Goal: Task Accomplishment & Management: Manage account settings

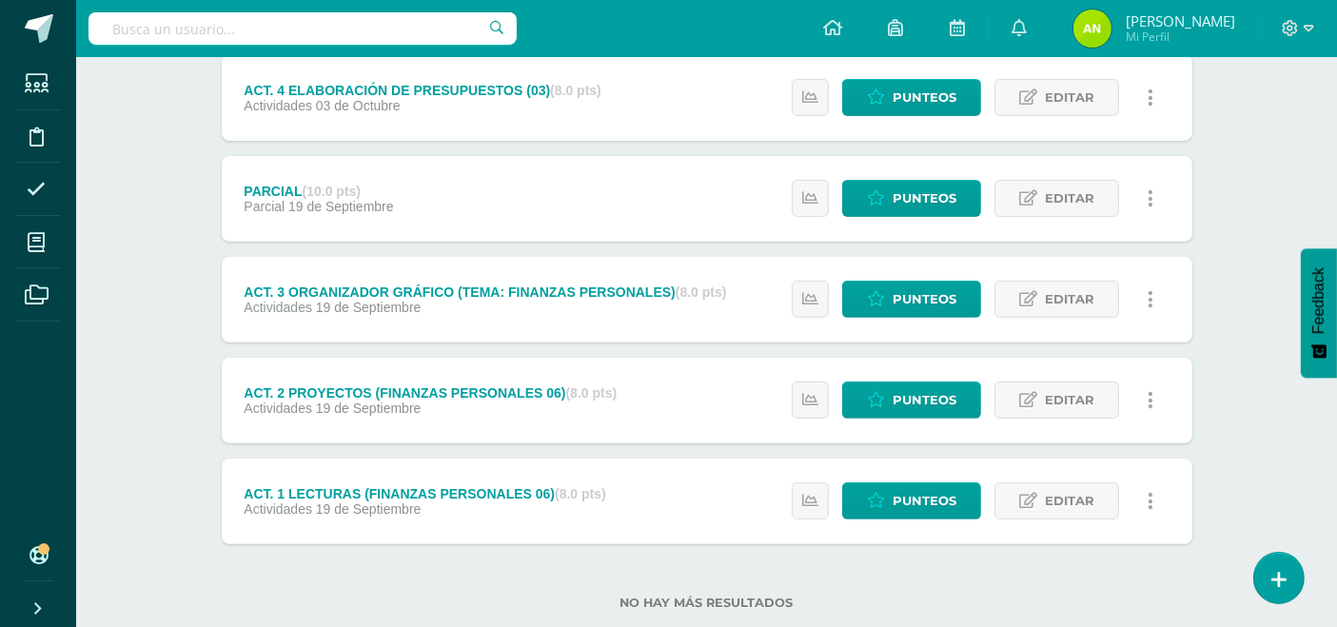
scroll to position [708, 0]
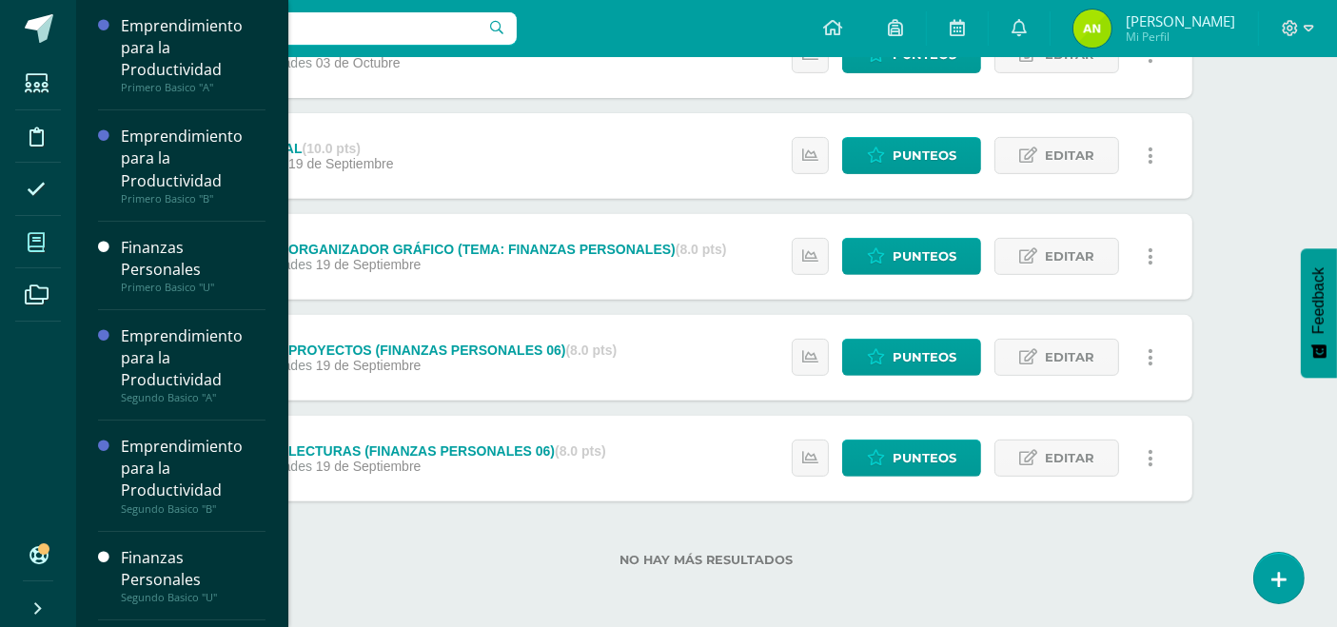
click at [38, 242] on icon at bounding box center [36, 242] width 17 height 19
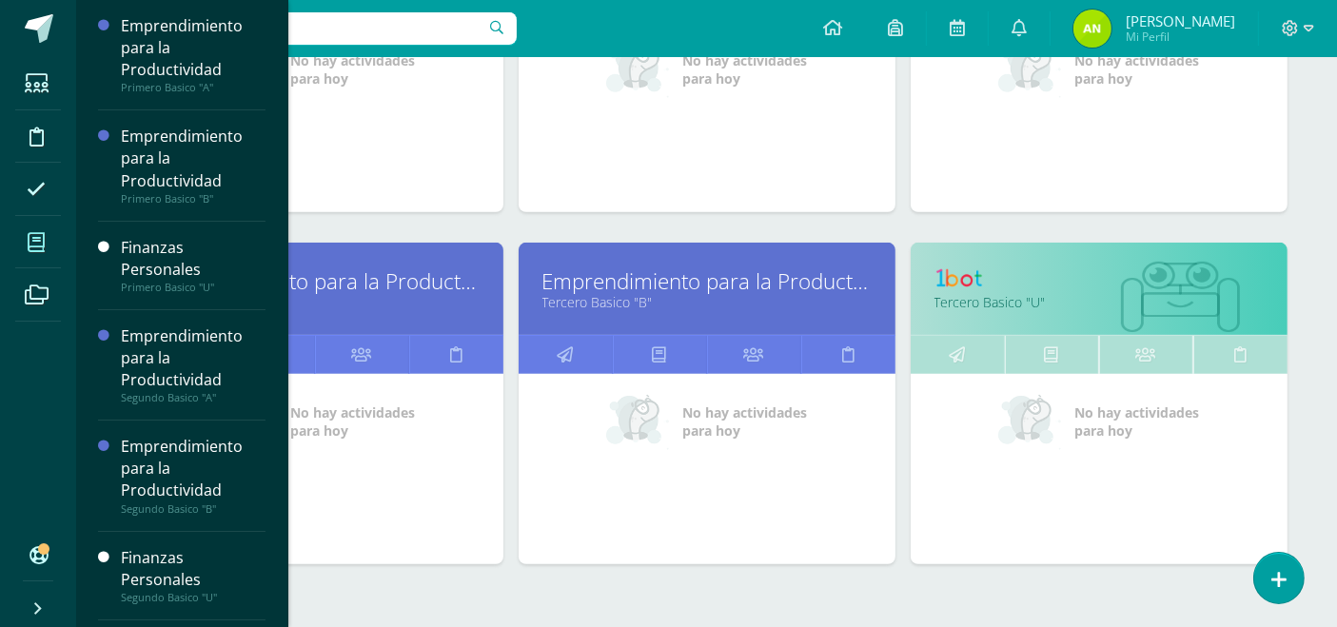
scroll to position [902, 0]
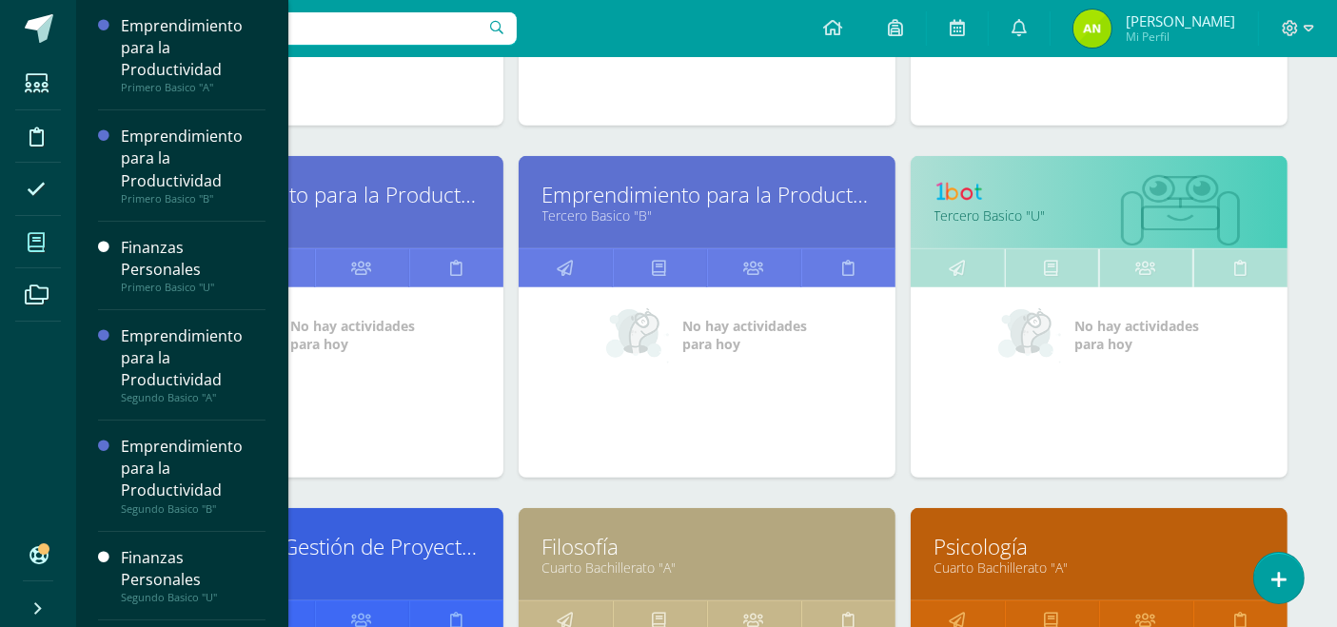
click at [587, 547] on link "Filosofía" at bounding box center [707, 547] width 329 height 30
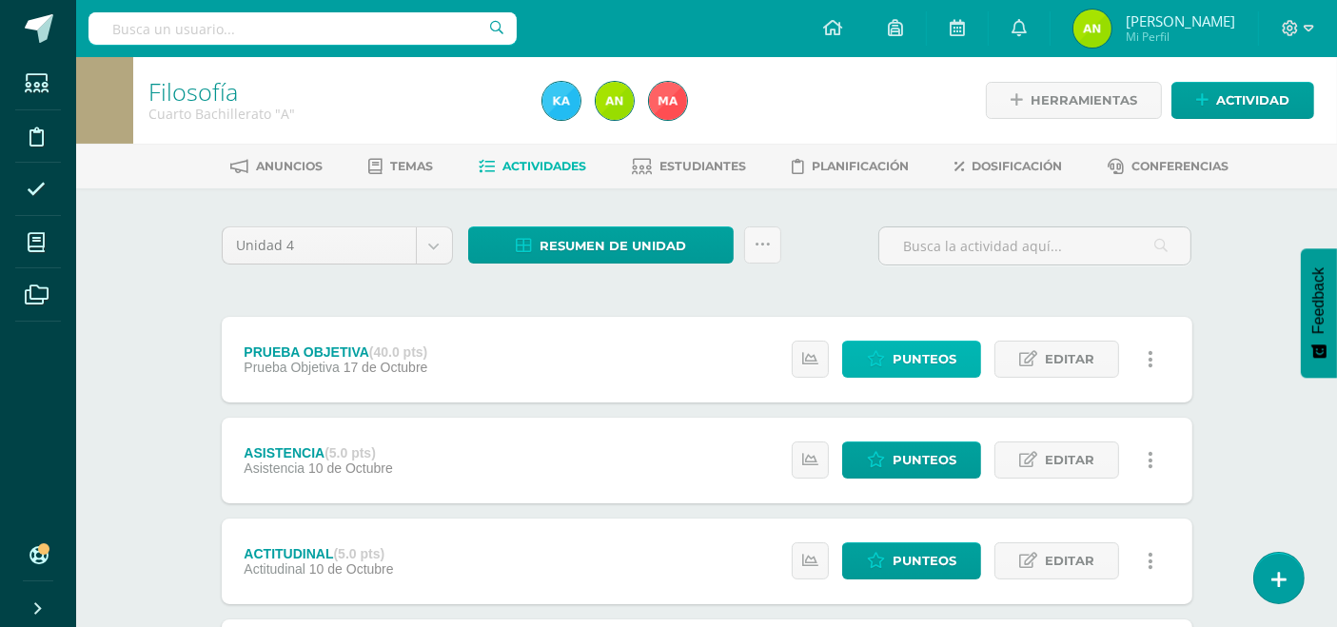
click at [903, 363] on span "Punteos" at bounding box center [925, 359] width 64 height 35
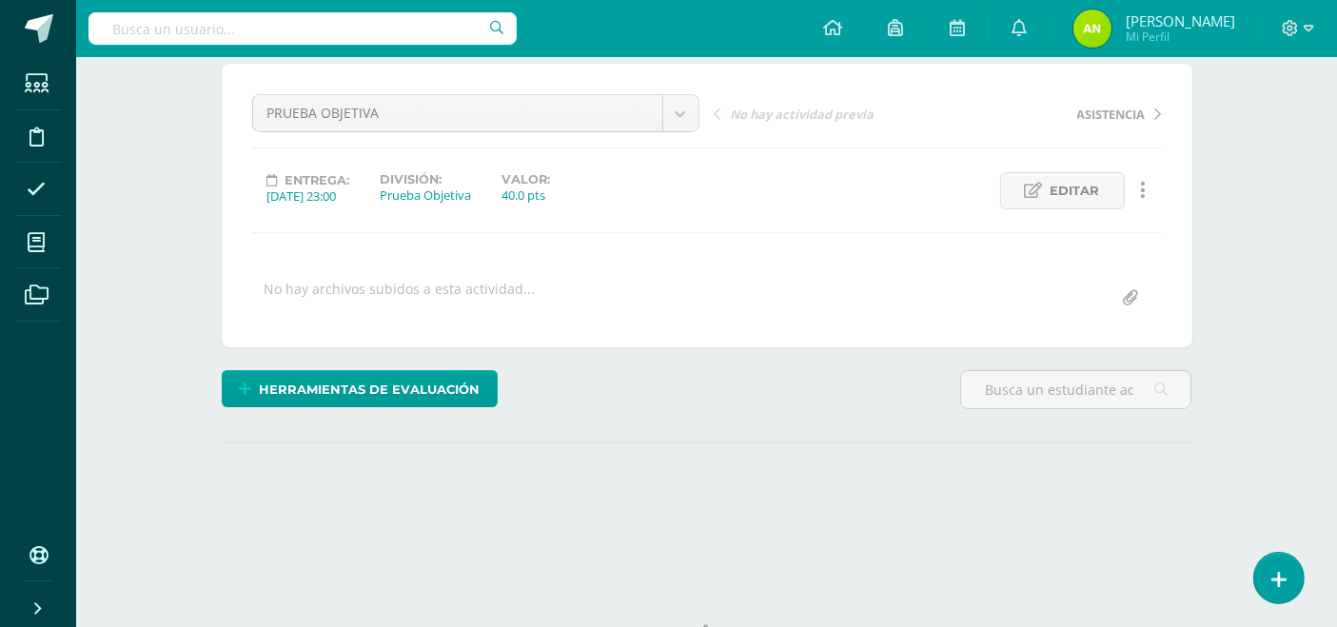
scroll to position [242, 0]
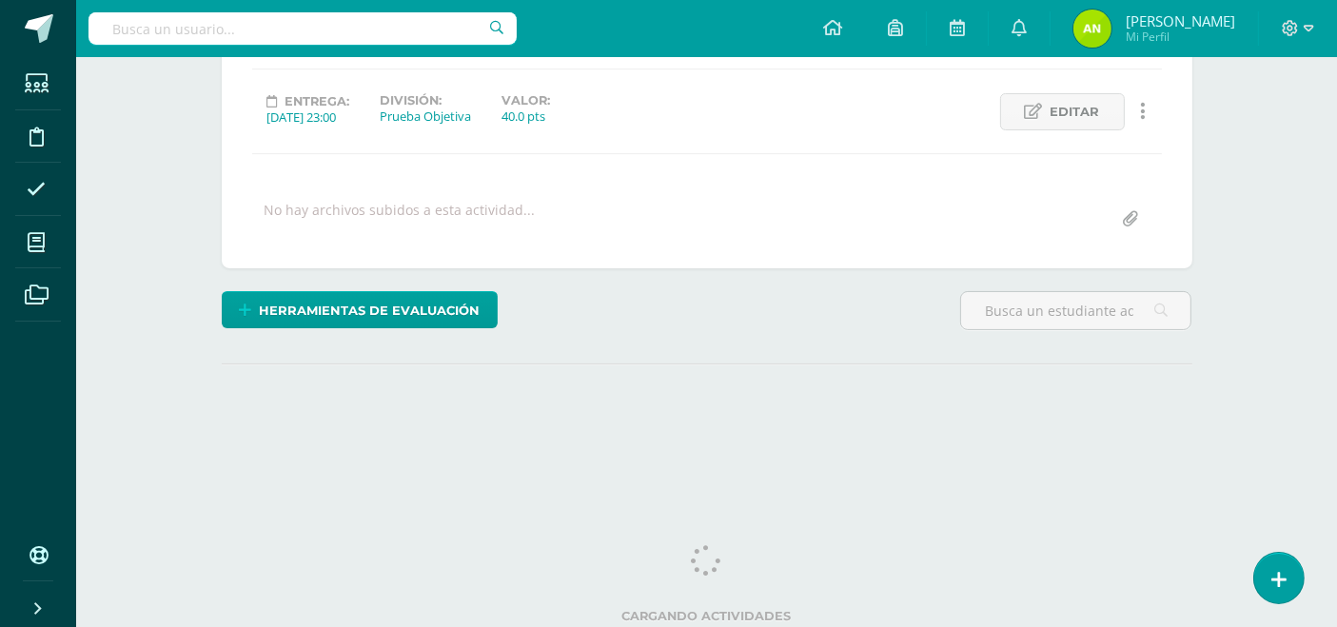
drag, startPoint x: 1349, startPoint y: 44, endPoint x: 1353, endPoint y: 333, distance: 289.4
click at [1336, 333] on html "Estudiantes Disciplina Asistencia Mis cursos Archivos Soporte Ayuda Reportar un…" at bounding box center [668, 135] width 1337 height 754
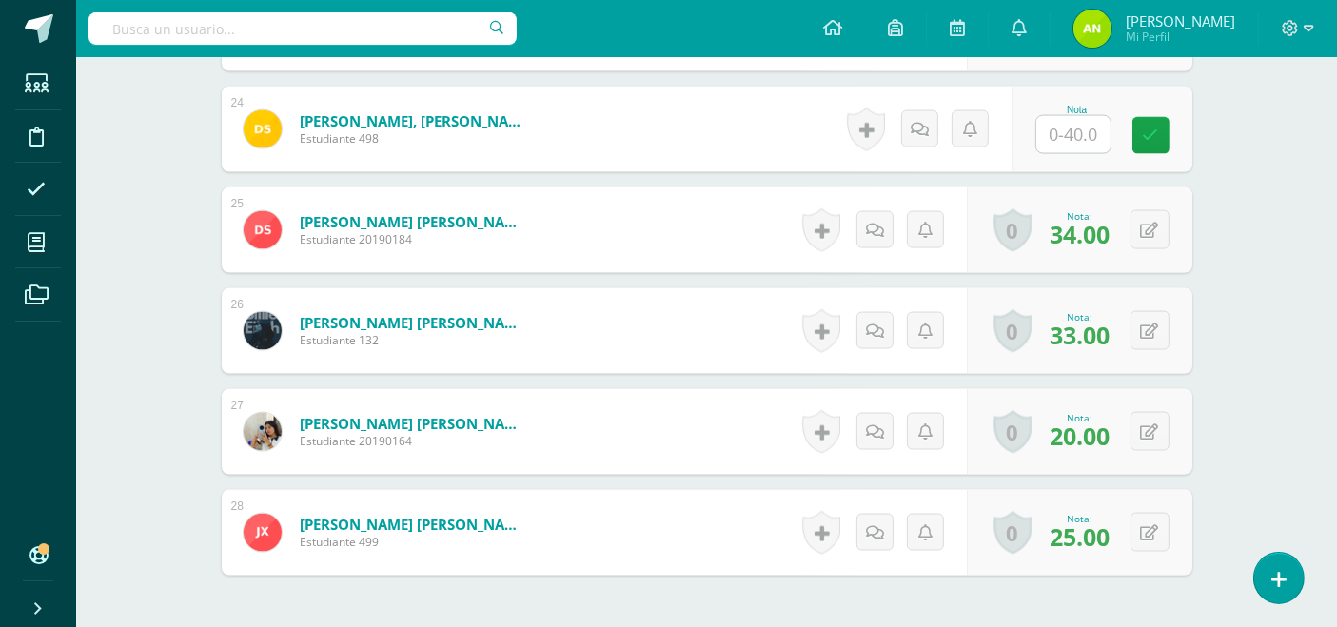
scroll to position [2821, 0]
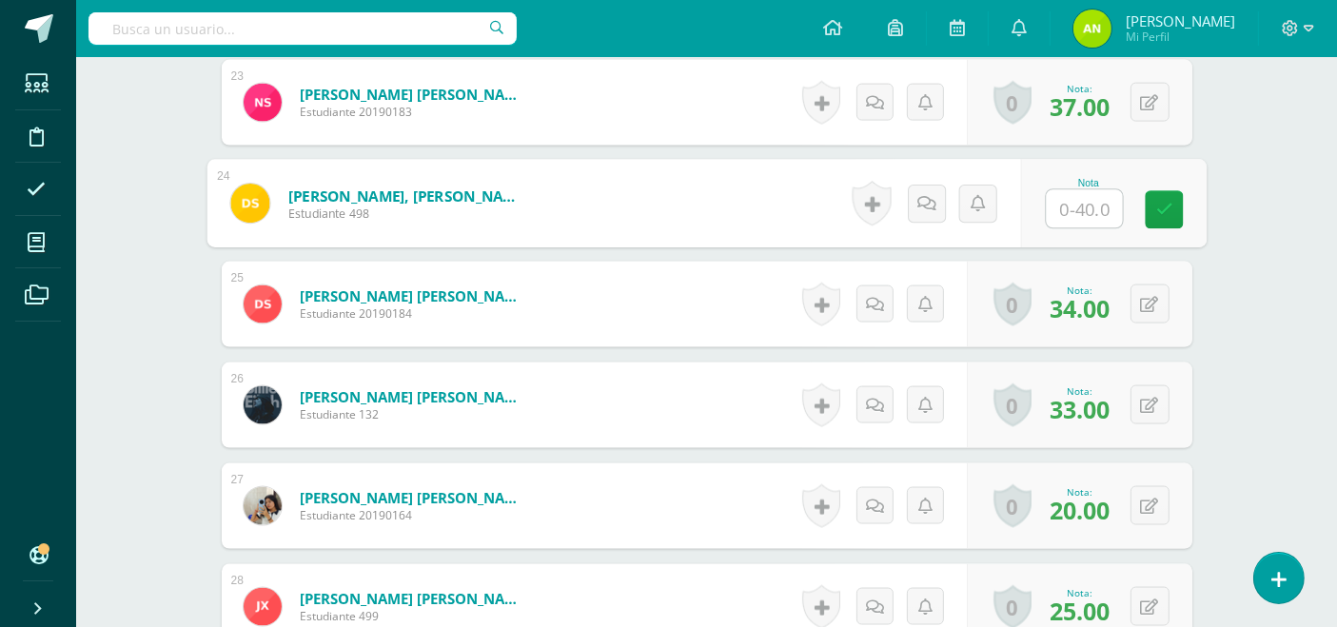
click at [1074, 201] on input "text" at bounding box center [1084, 209] width 76 height 38
type input "0"
click at [939, 200] on icon at bounding box center [947, 203] width 19 height 16
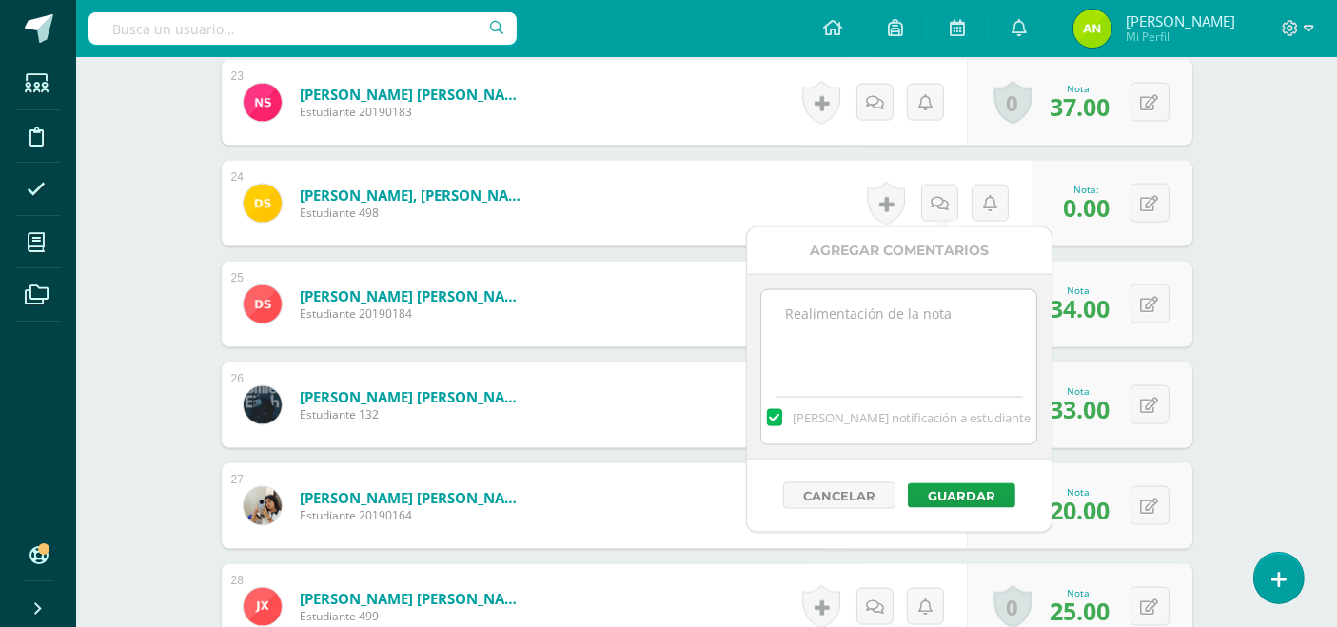
click at [880, 311] on textarea at bounding box center [898, 337] width 275 height 95
type textarea "No se presentó a la evaluación"
click at [964, 488] on button "Guardar" at bounding box center [962, 496] width 108 height 25
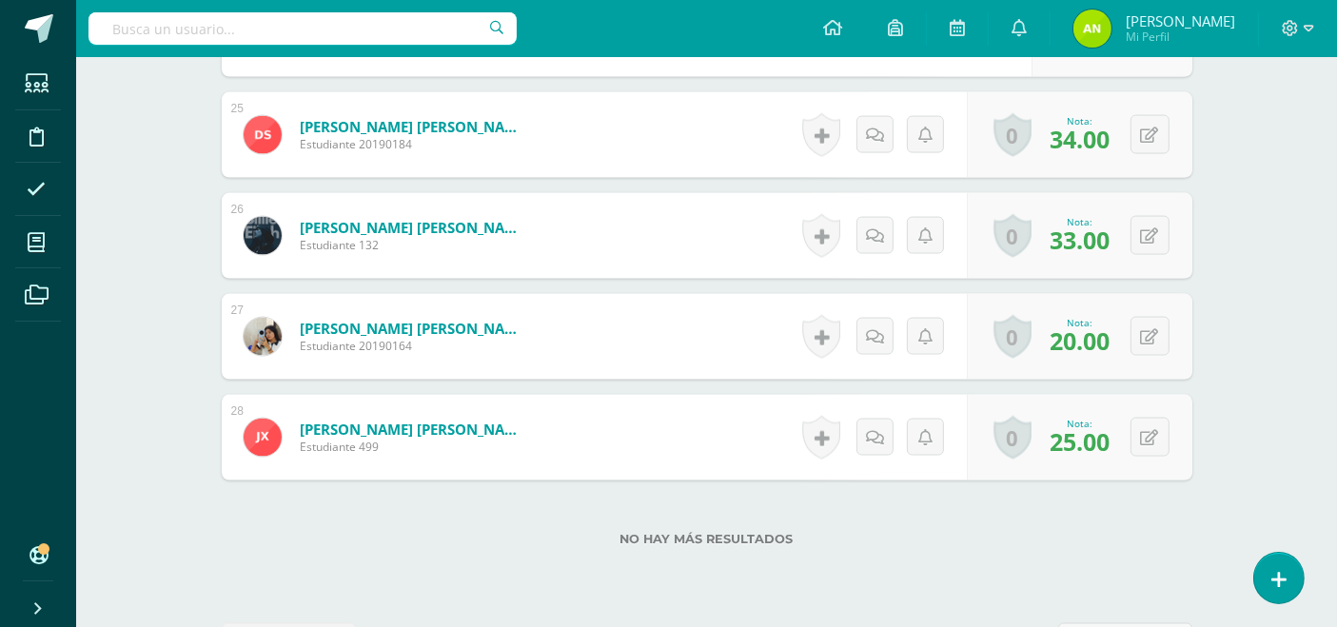
scroll to position [2518, 0]
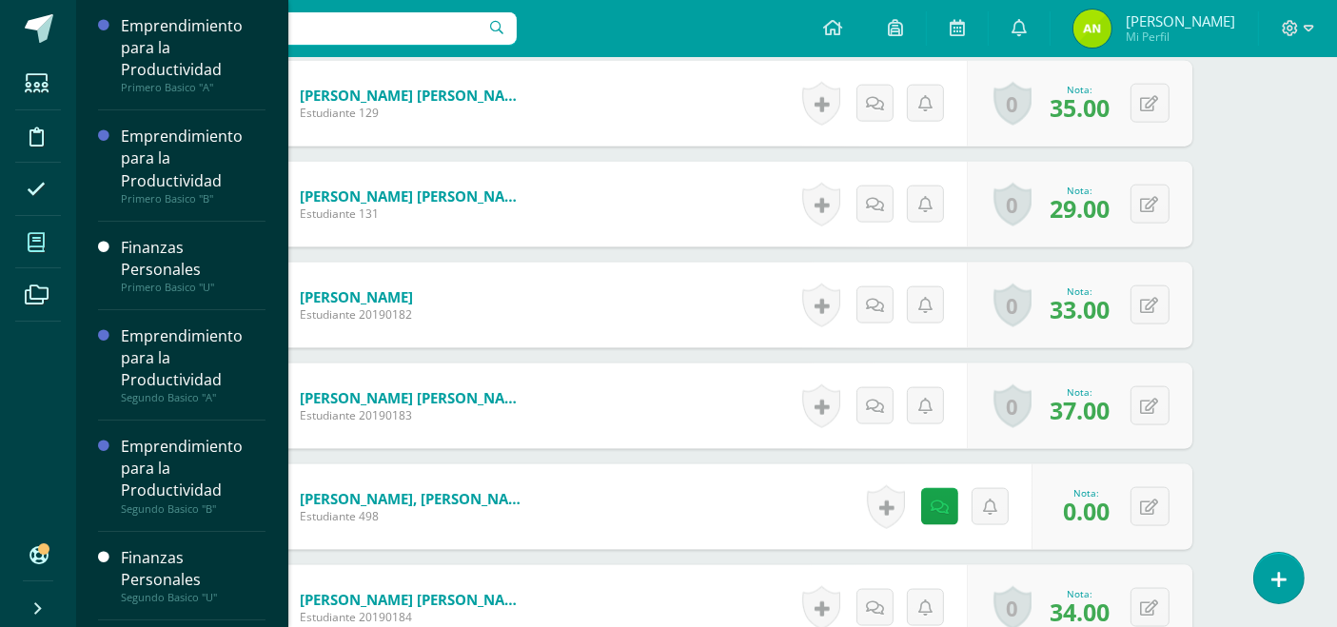
click at [35, 243] on icon at bounding box center [36, 242] width 17 height 19
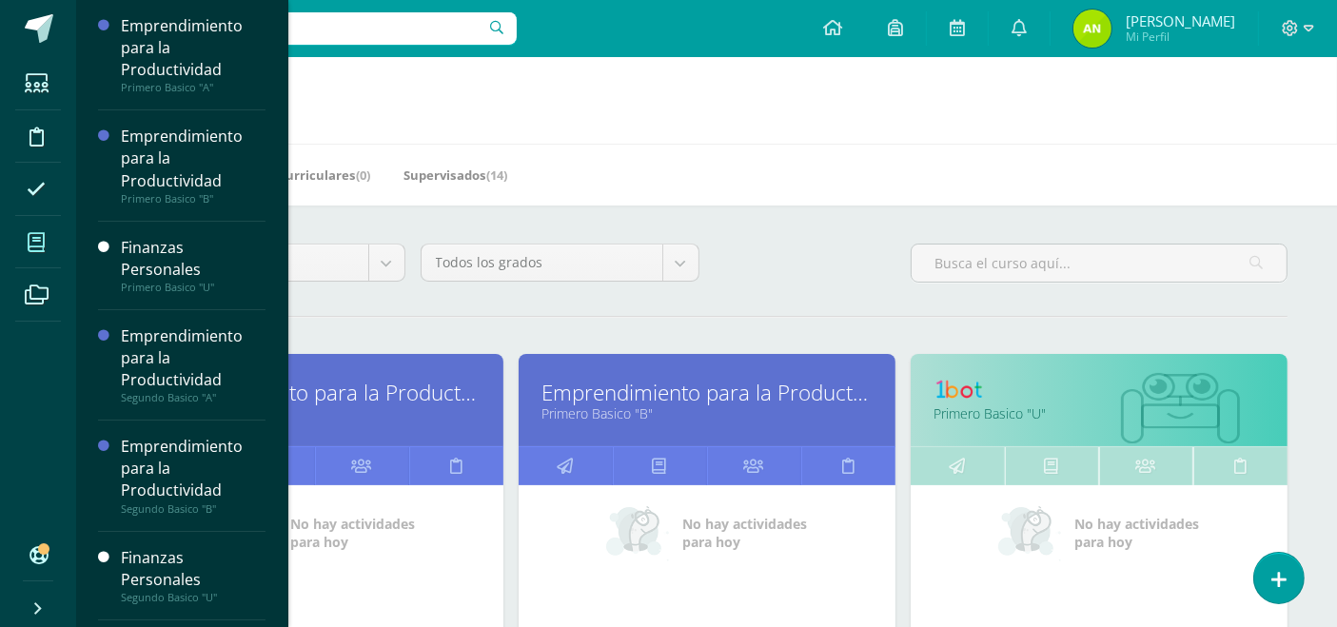
click at [32, 251] on span at bounding box center [36, 242] width 43 height 43
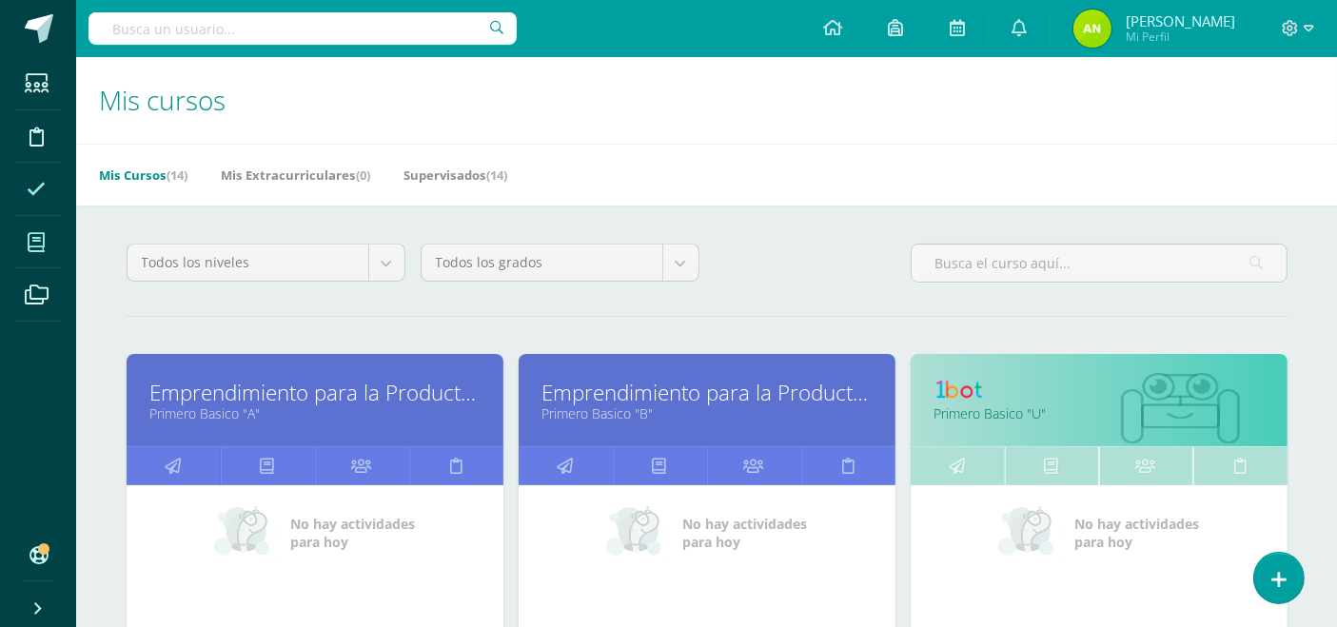
click at [37, 180] on icon at bounding box center [36, 189] width 19 height 19
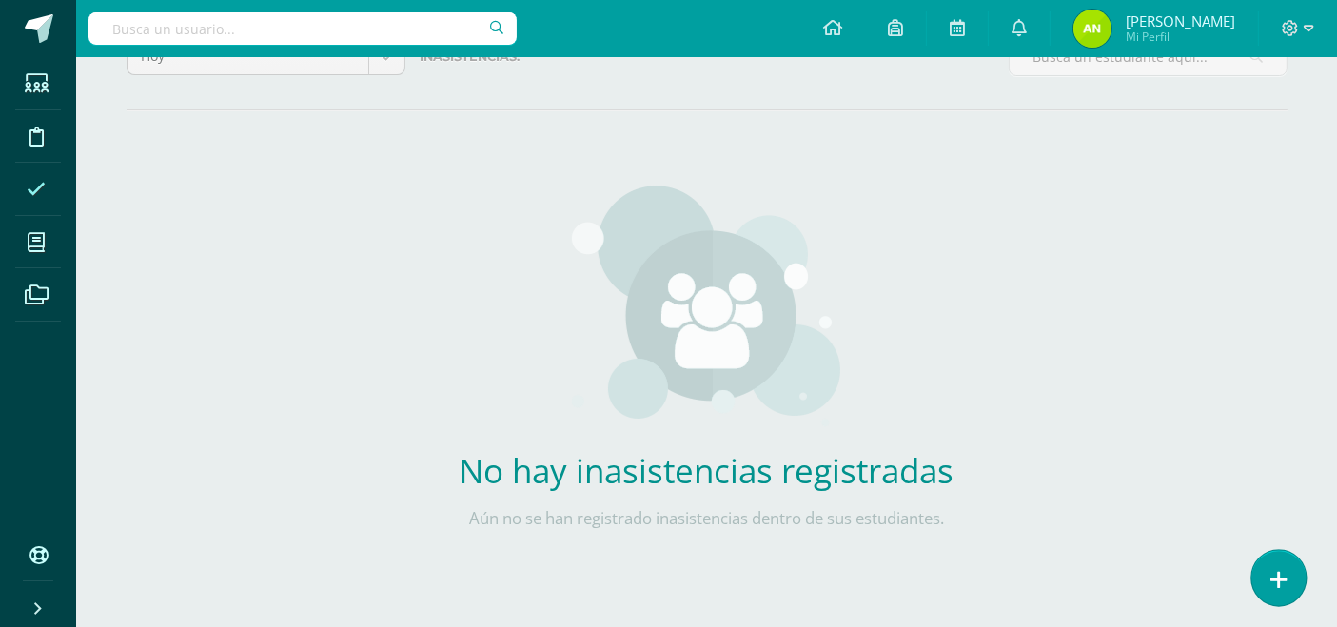
drag, startPoint x: 1294, startPoint y: 546, endPoint x: 1277, endPoint y: 583, distance: 39.6
click at [1277, 583] on body "Estudiantes Disciplina Asistencia Mis cursos Archivos Soporte Ayuda Reportar un…" at bounding box center [668, 241] width 1337 height 773
click at [1277, 583] on icon at bounding box center [1279, 580] width 17 height 22
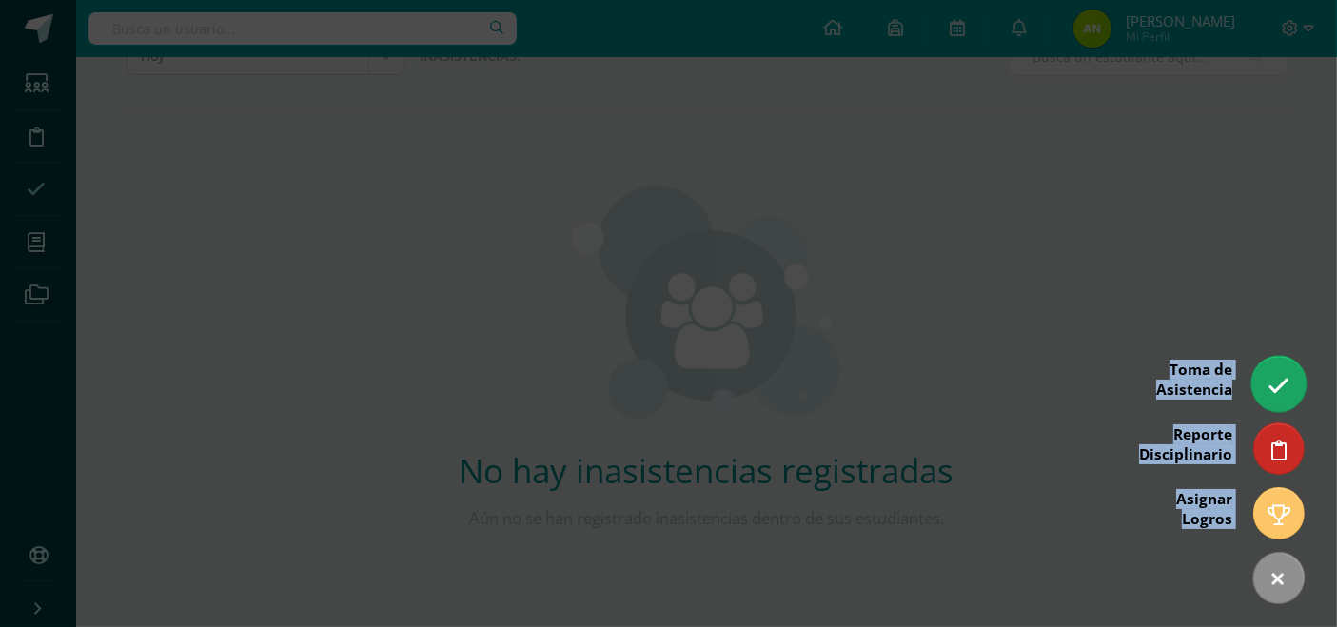
click at [1280, 375] on icon at bounding box center [1279, 386] width 22 height 22
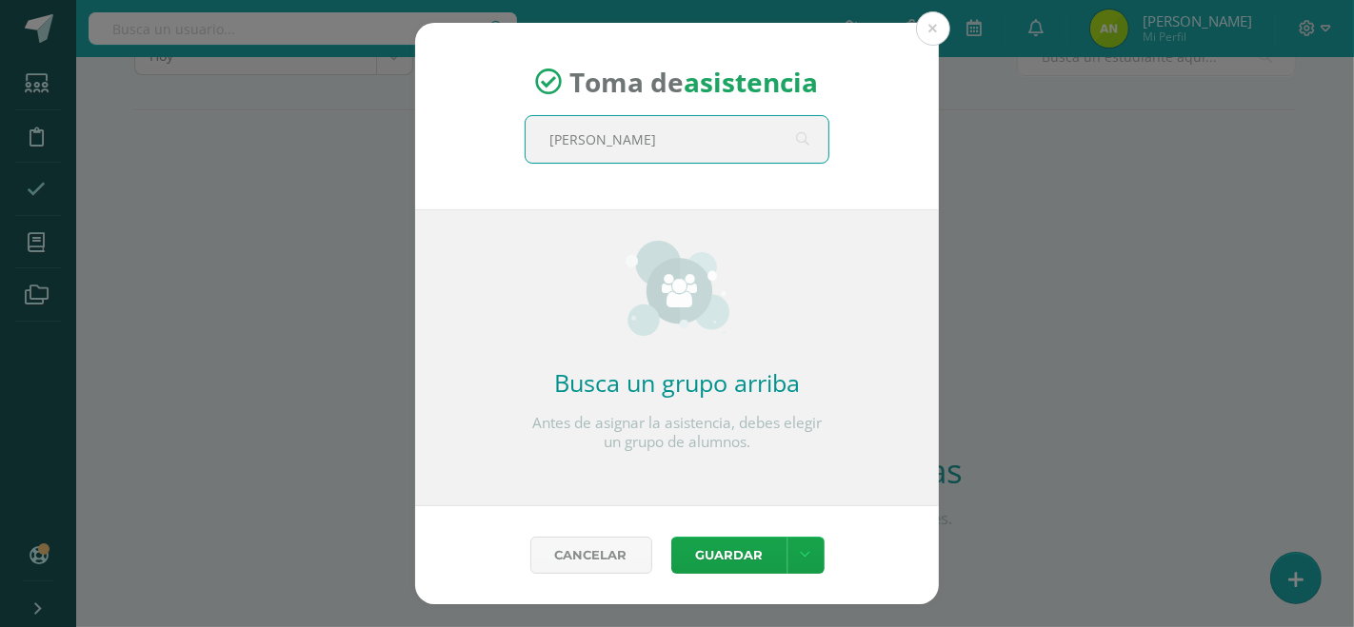
type input "quinto"
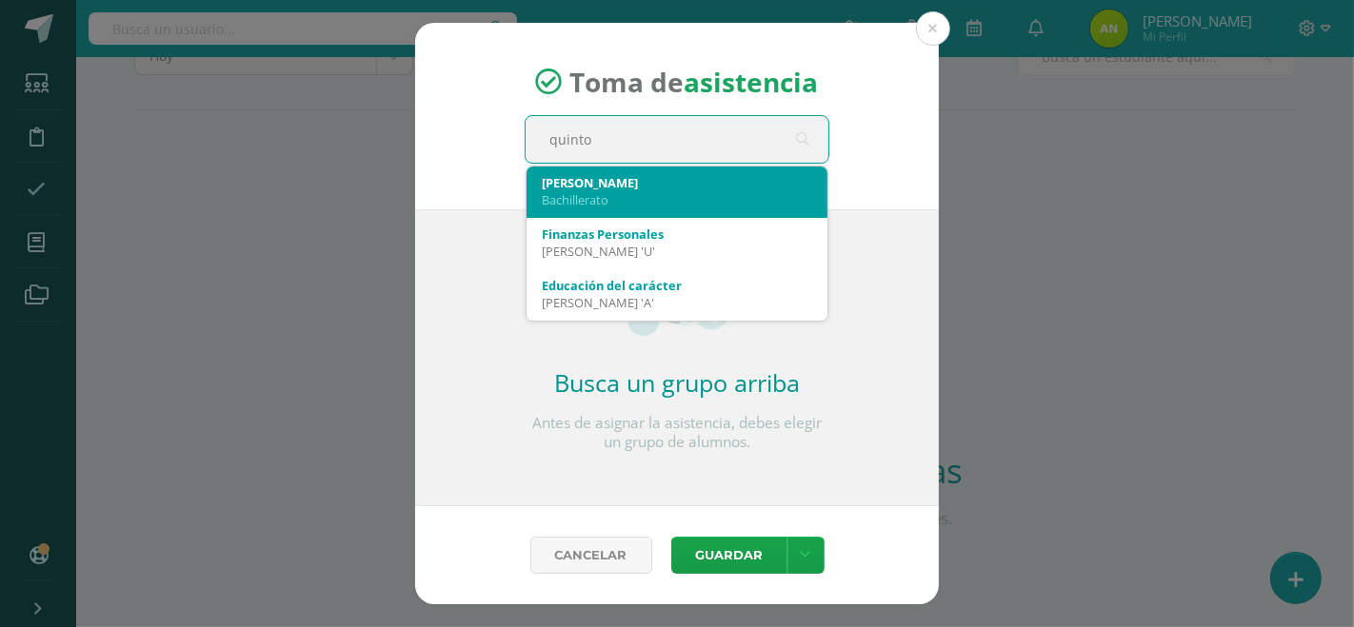
click at [652, 191] on div "Bachillerato" at bounding box center [677, 199] width 270 height 17
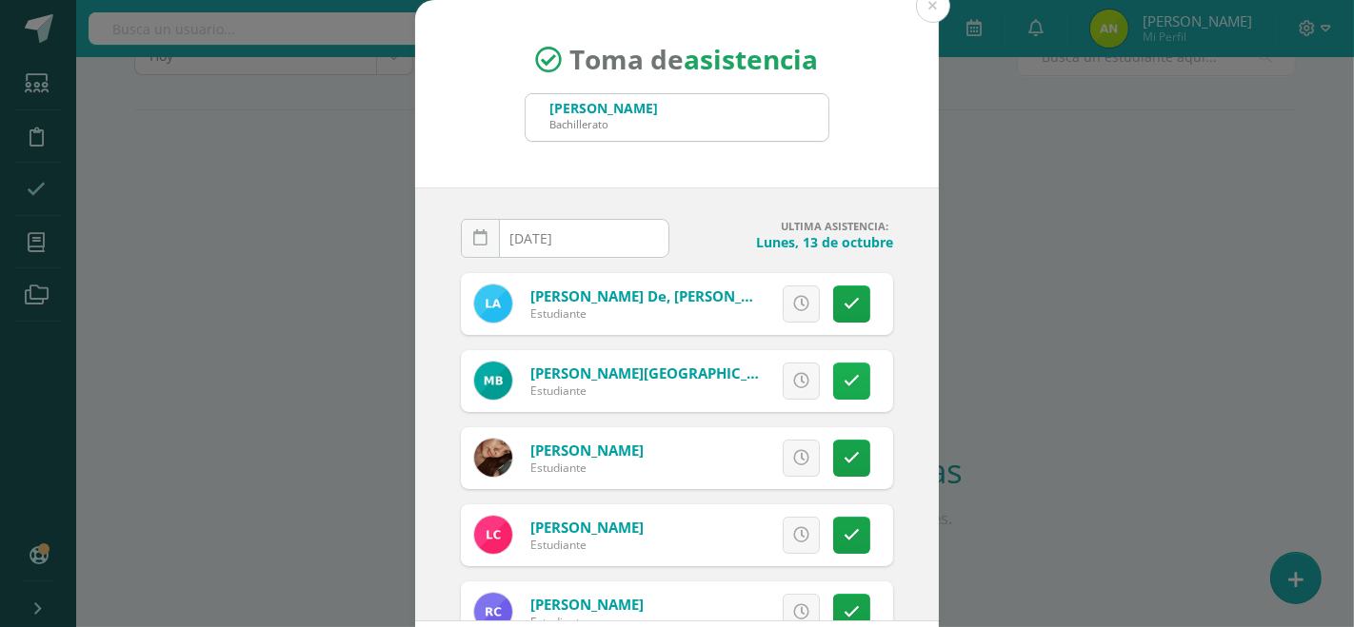
click at [843, 385] on icon at bounding box center [851, 381] width 16 height 16
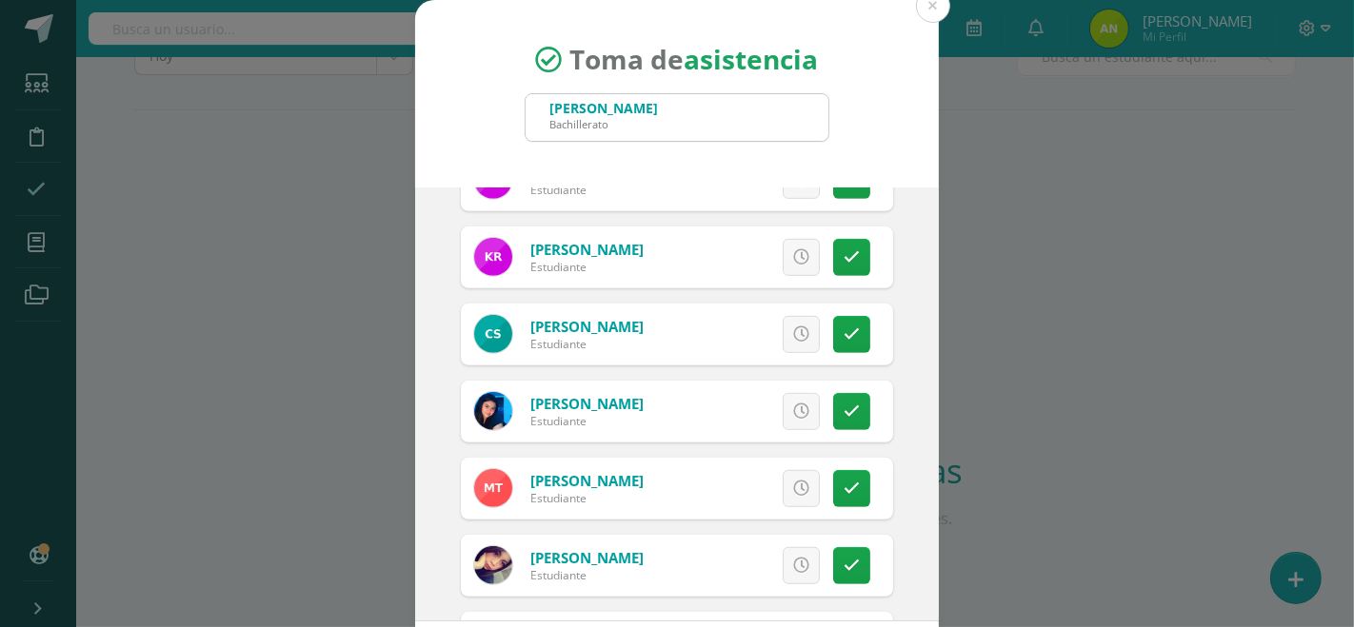
scroll to position [978, 0]
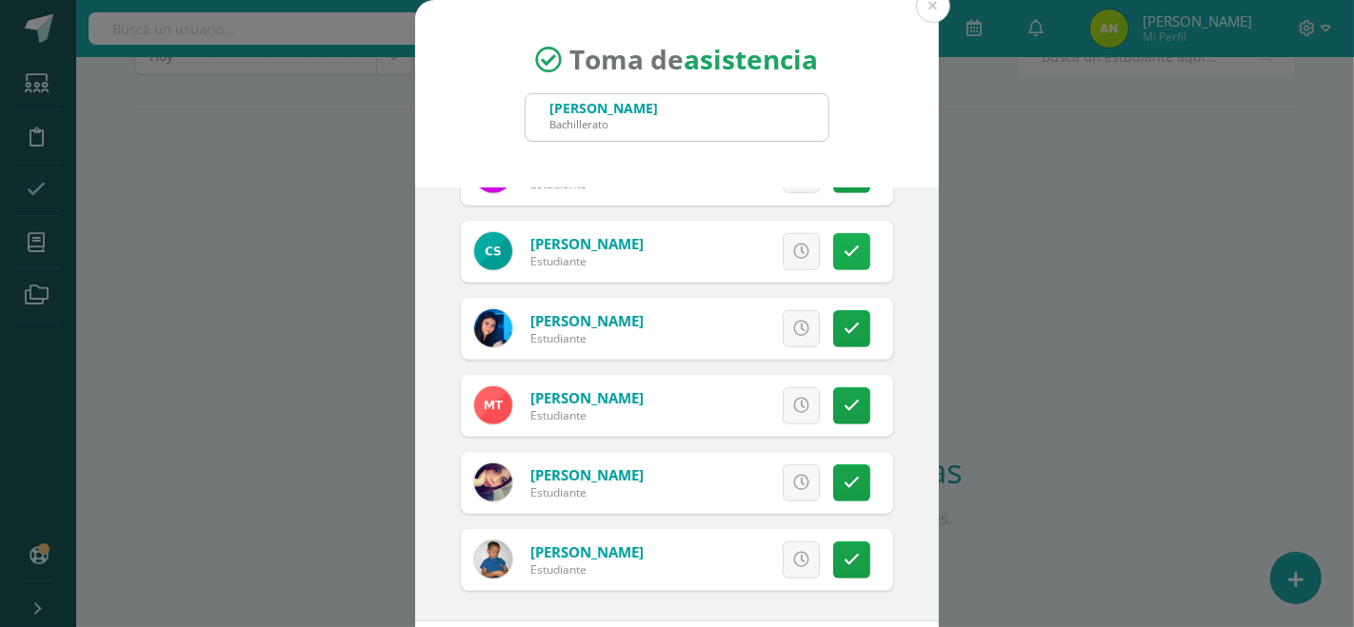
click at [843, 250] on icon at bounding box center [851, 252] width 16 height 16
click at [843, 556] on icon at bounding box center [851, 560] width 16 height 16
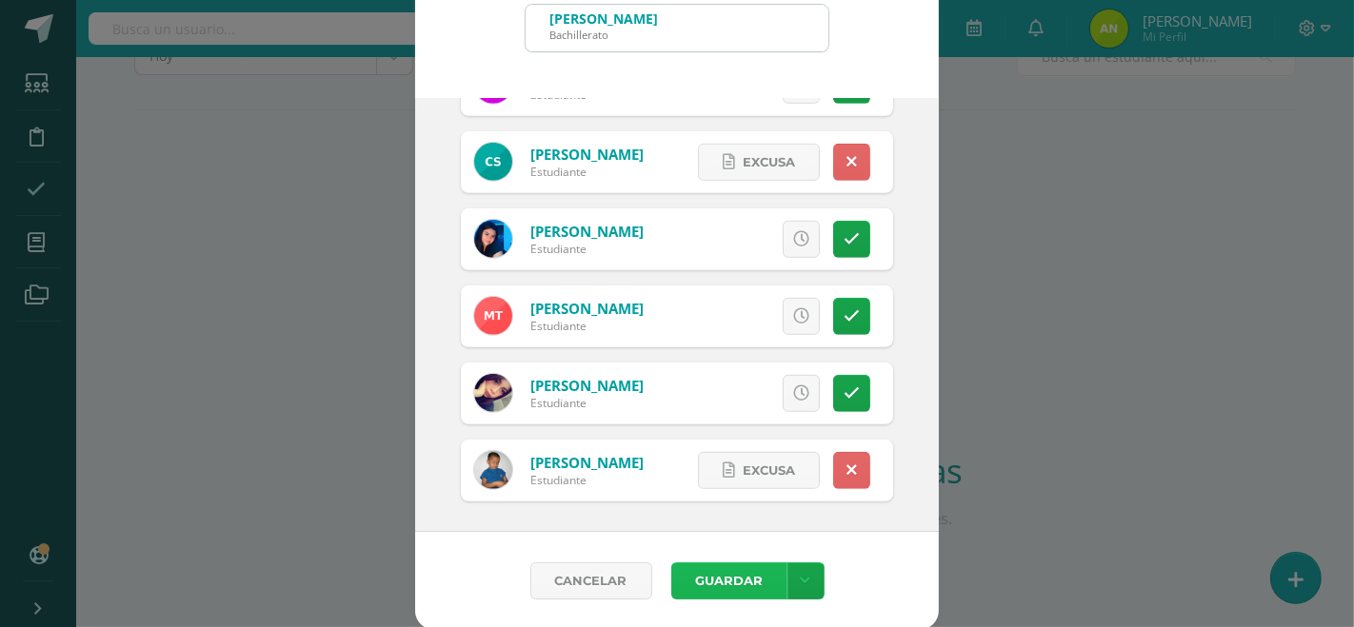
click at [715, 578] on button "Guardar" at bounding box center [729, 581] width 116 height 37
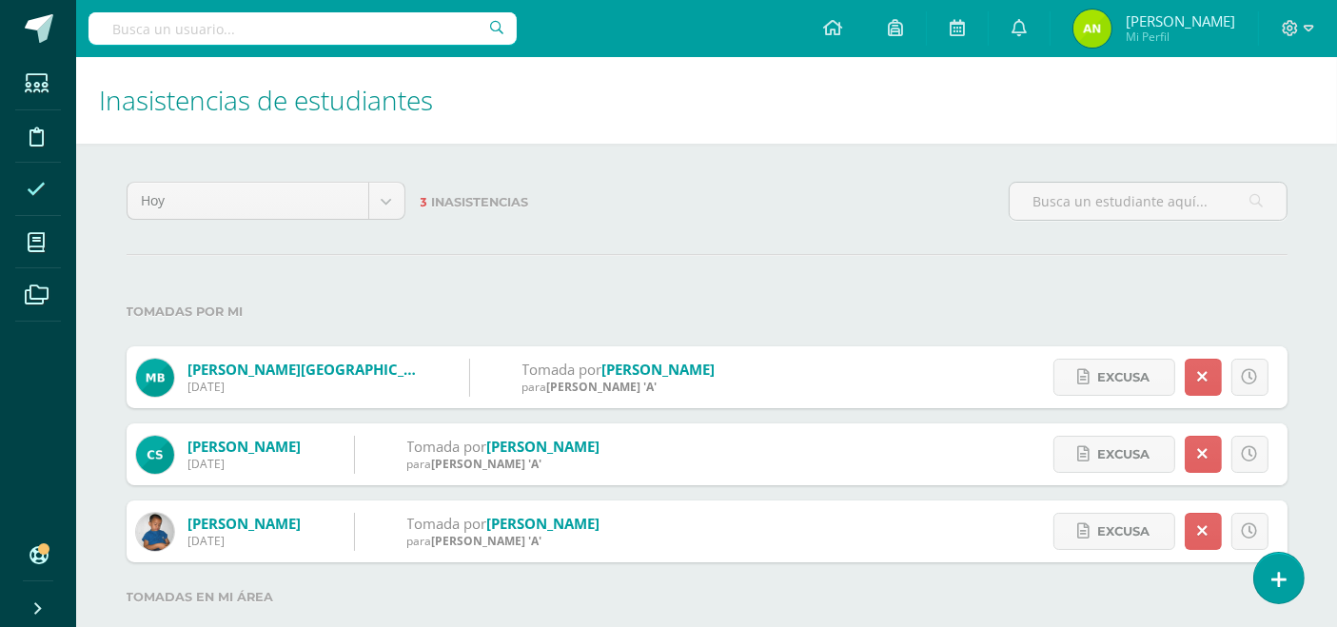
scroll to position [42, 0]
